Goal: Task Accomplishment & Management: Manage account settings

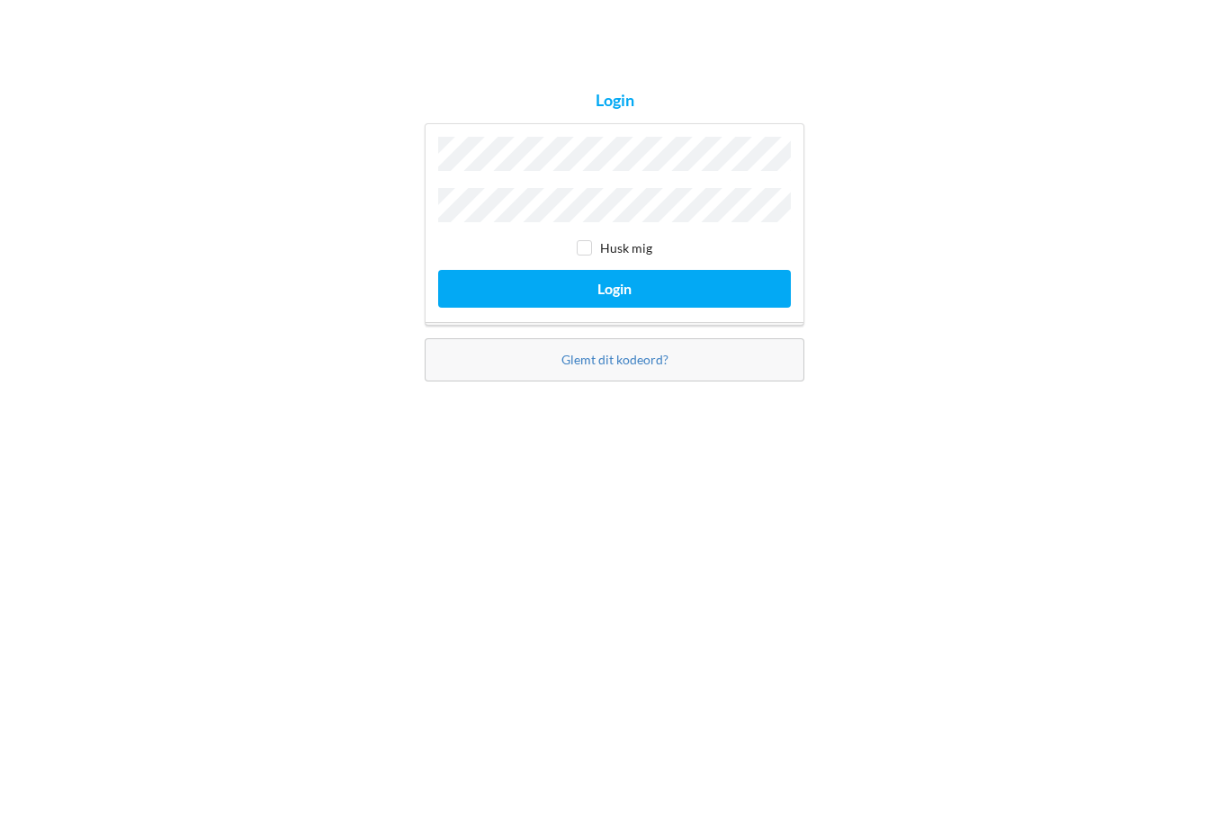
click at [699, 445] on button "Login" at bounding box center [614, 463] width 353 height 37
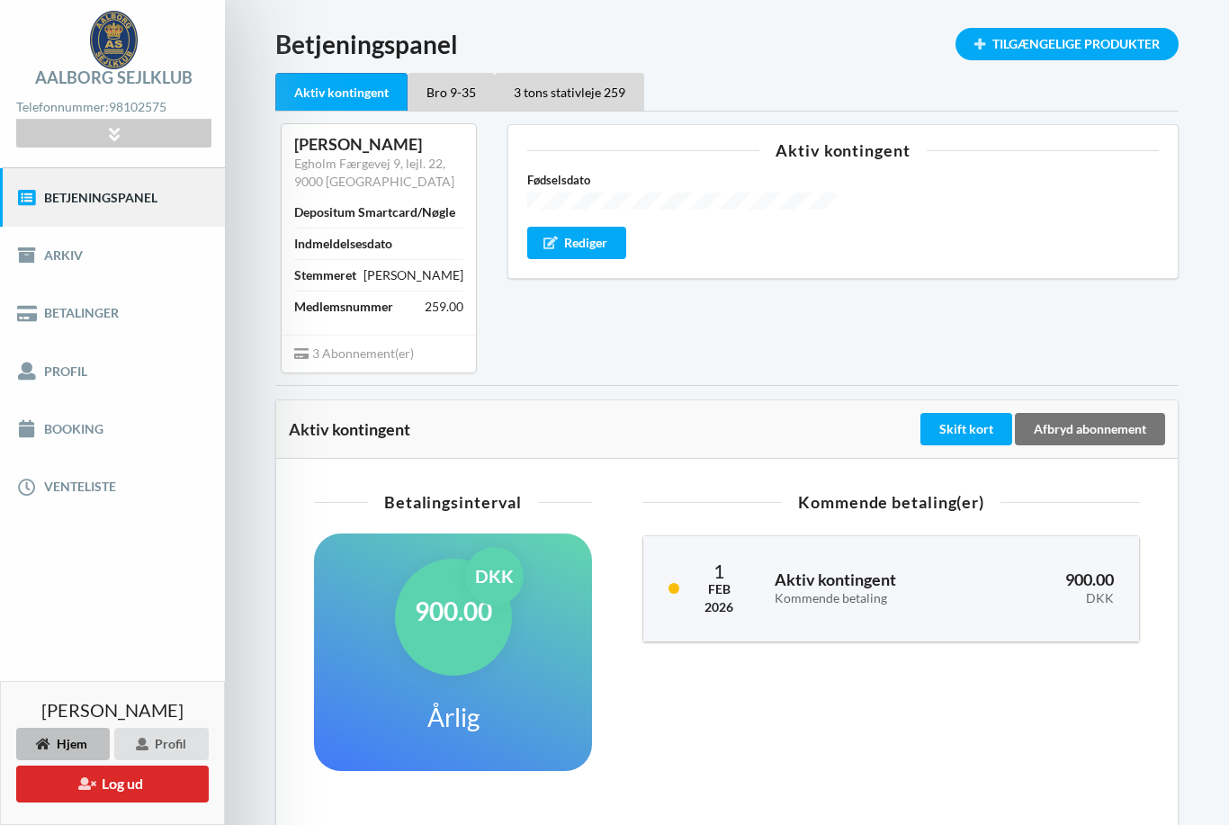
click at [604, 98] on div "3 tons stativleje 259" at bounding box center [569, 92] width 149 height 38
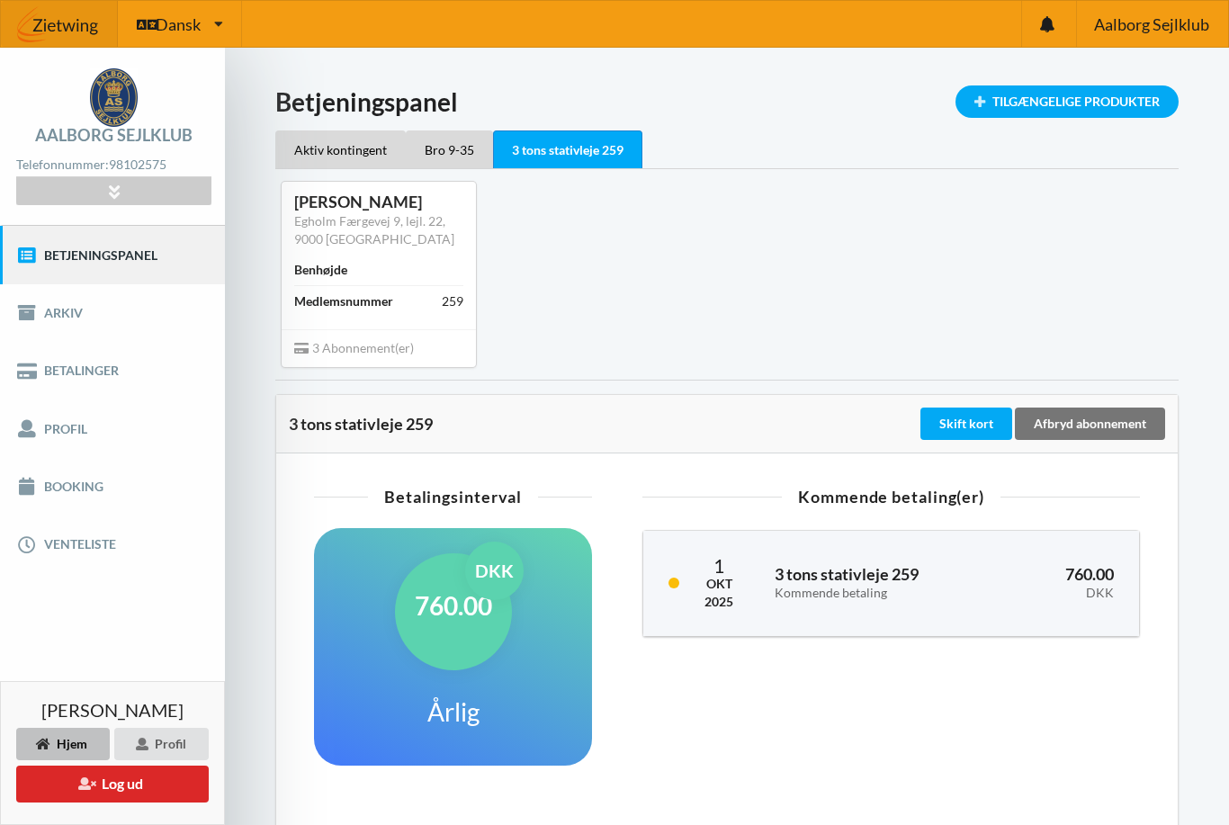
click at [350, 153] on div "Aktiv kontingent" at bounding box center [340, 149] width 130 height 38
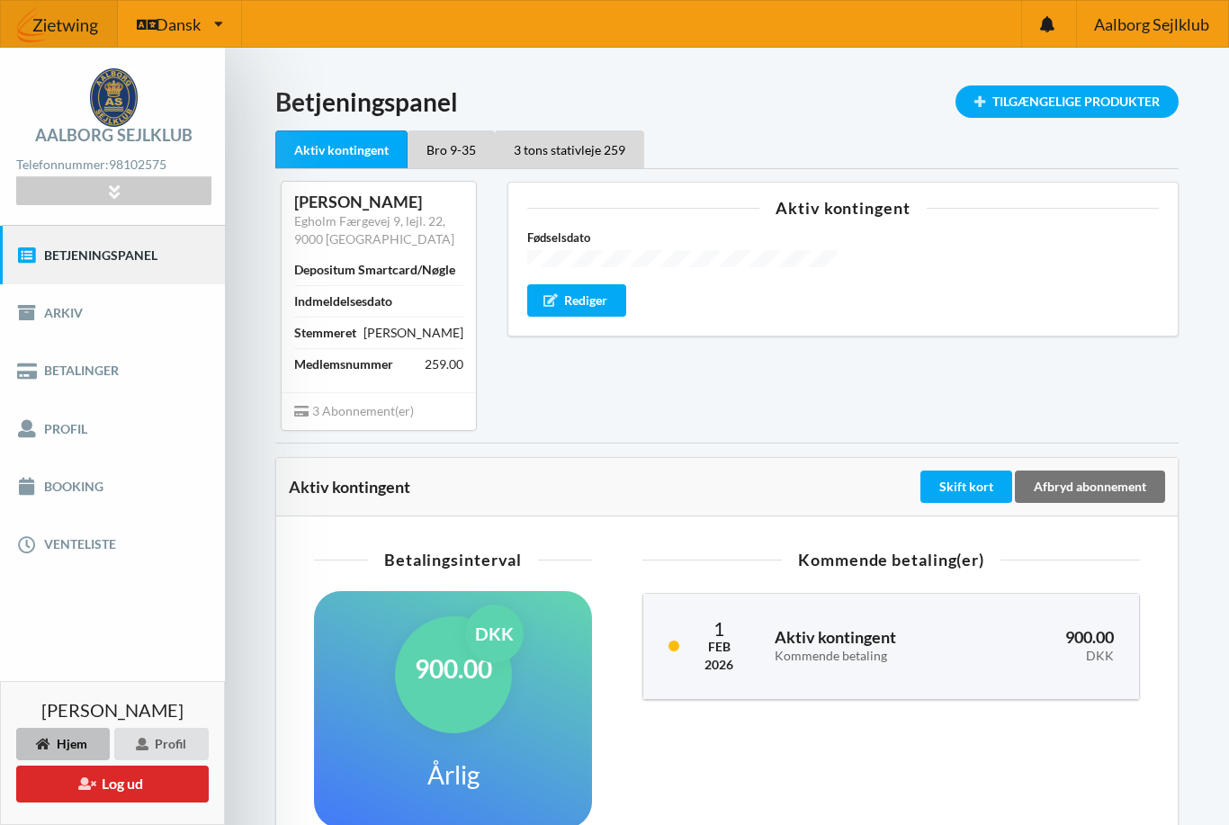
click at [480, 141] on div "Bro 9-35" at bounding box center [450, 149] width 87 height 38
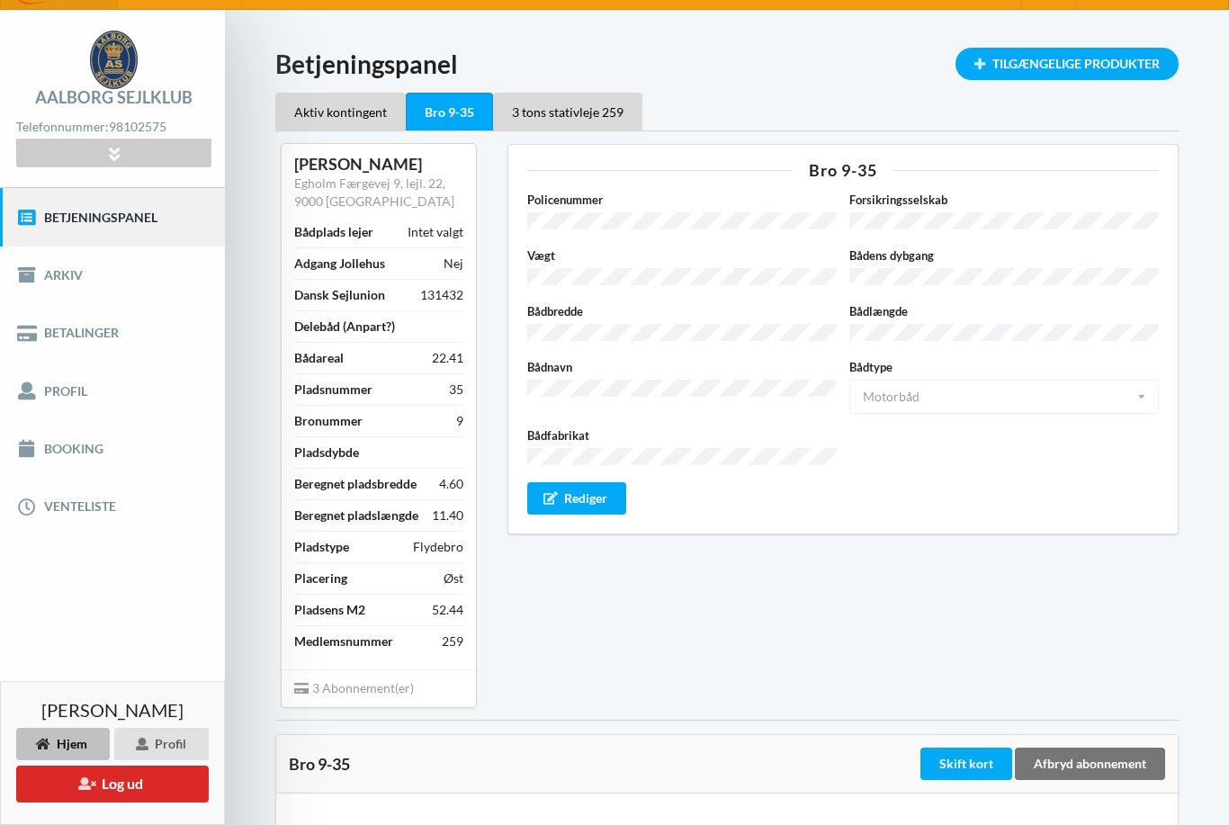
scroll to position [37, 0]
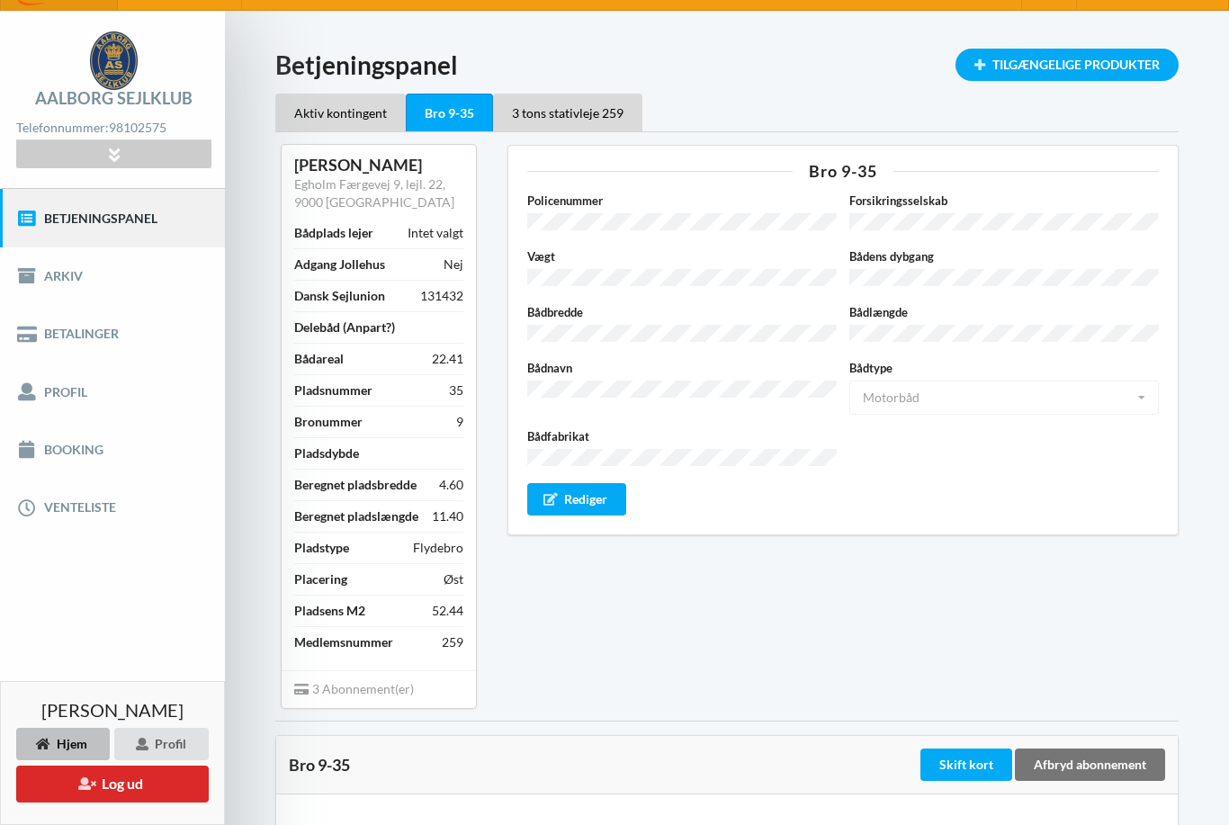
click at [599, 107] on div "3 tons stativleje 259" at bounding box center [567, 113] width 149 height 38
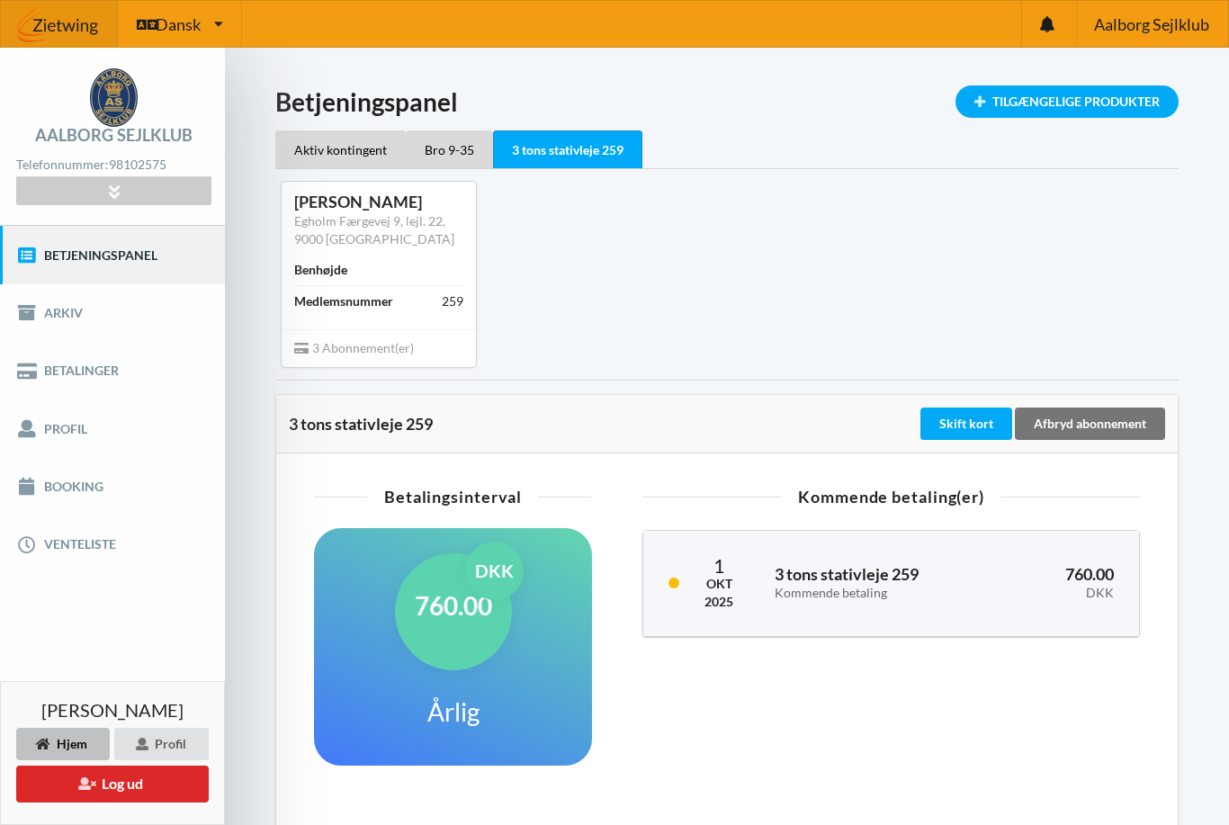
click at [969, 417] on div "Skift kort" at bounding box center [966, 423] width 92 height 32
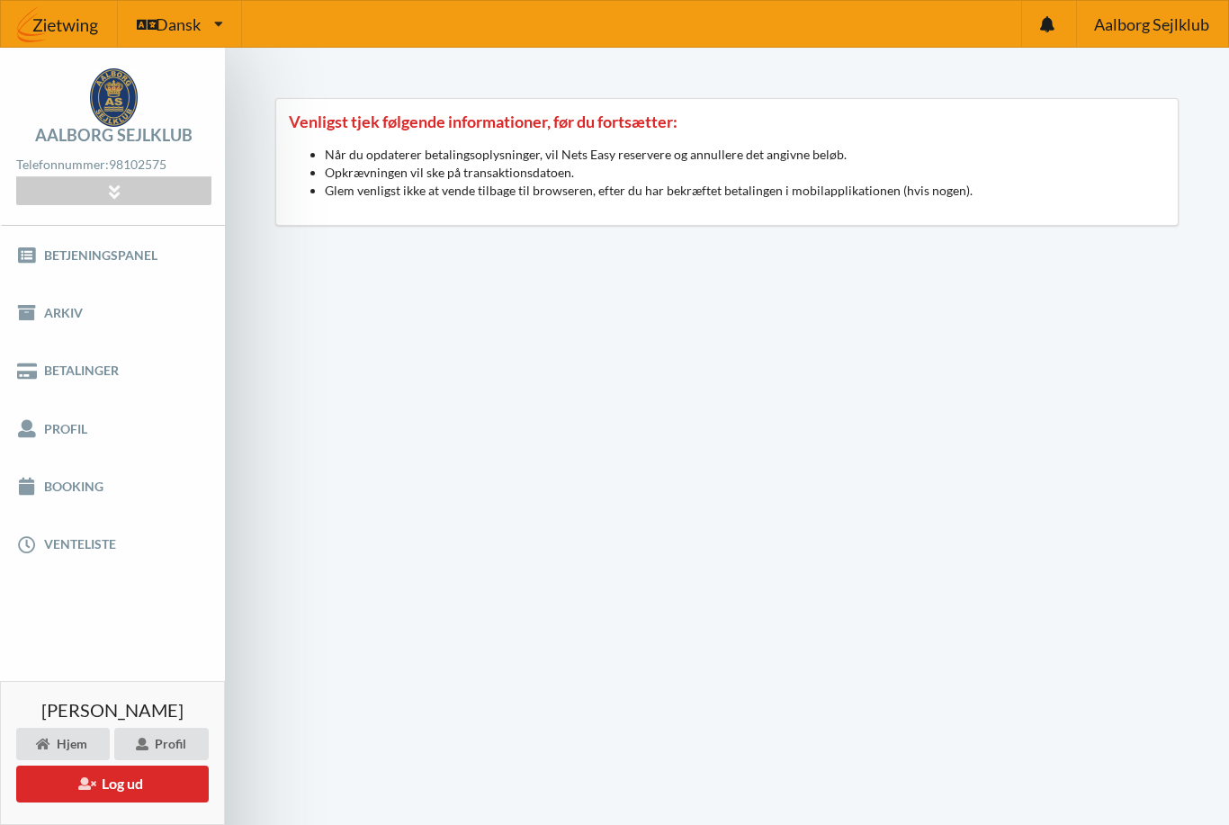
click at [101, 353] on link "Betalinger" at bounding box center [112, 371] width 225 height 58
click at [83, 379] on link "Betalinger" at bounding box center [112, 371] width 225 height 58
click at [61, 376] on link "Betalinger" at bounding box center [112, 371] width 225 height 58
click at [71, 256] on link "Betjeningspanel" at bounding box center [112, 255] width 225 height 58
click at [66, 316] on link "Arkiv" at bounding box center [112, 313] width 225 height 58
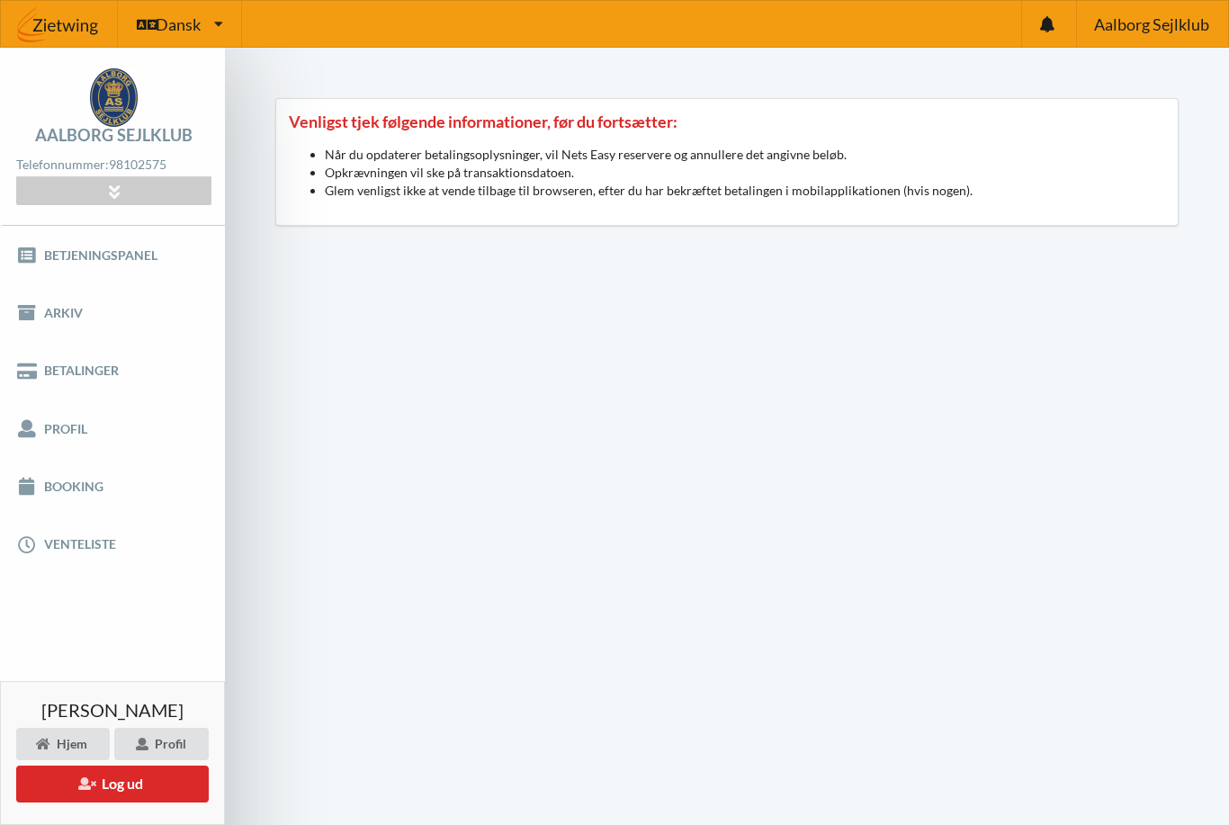
click at [172, 792] on button "Log ud" at bounding box center [112, 784] width 193 height 37
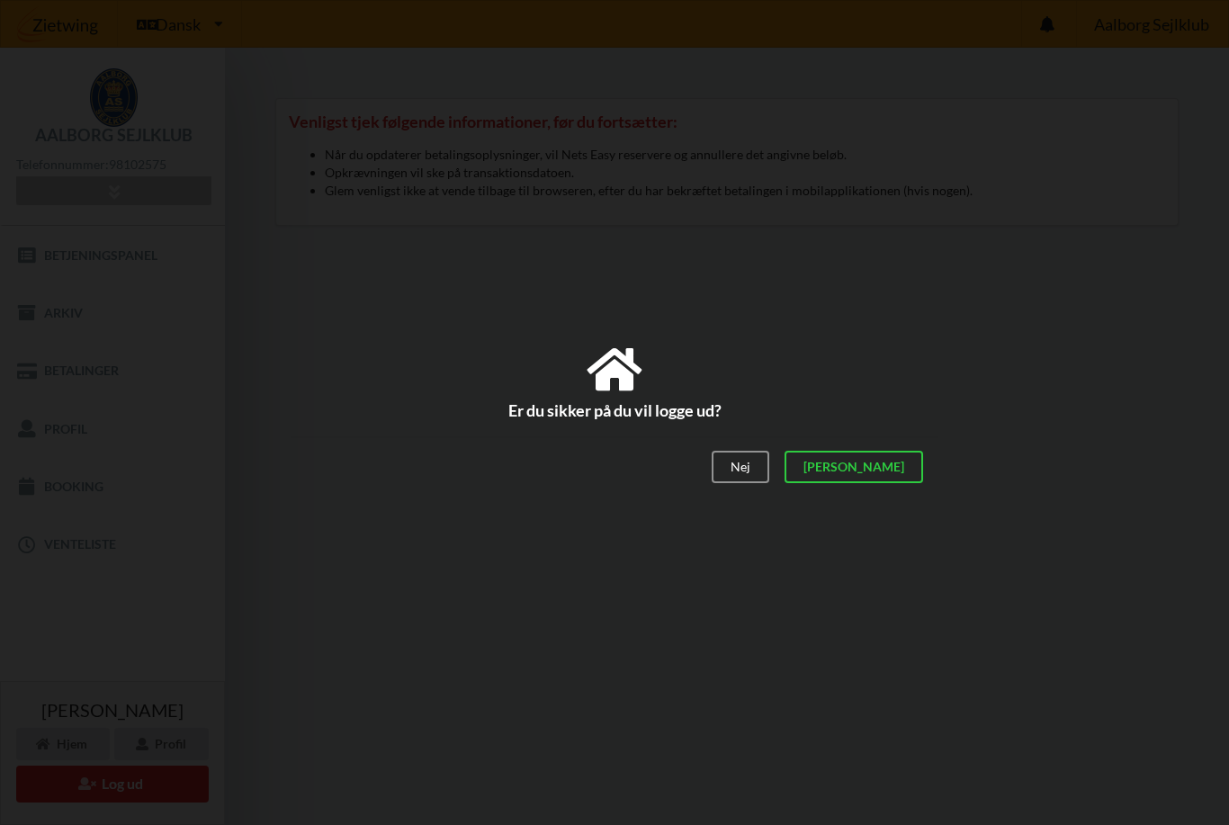
click at [911, 467] on div "[PERSON_NAME]" at bounding box center [853, 467] width 139 height 32
